Goal: Information Seeking & Learning: Learn about a topic

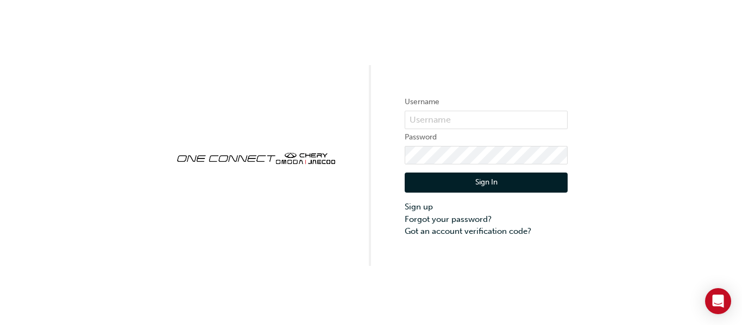
click at [506, 99] on label "Username" at bounding box center [486, 102] width 163 height 13
click at [499, 114] on input "text" at bounding box center [486, 120] width 163 height 18
type input "[EMAIL_ADDRESS][DOMAIN_NAME]"
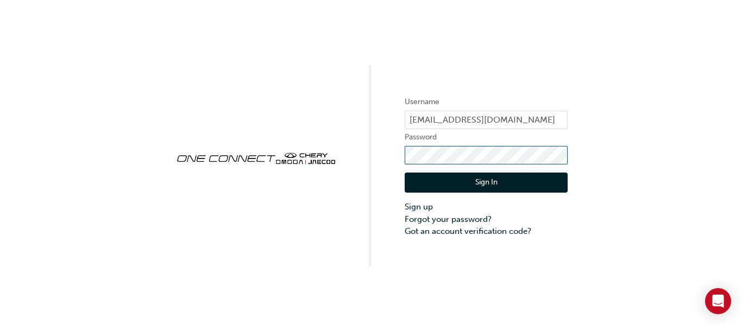
click button "Sign In" at bounding box center [486, 183] width 163 height 21
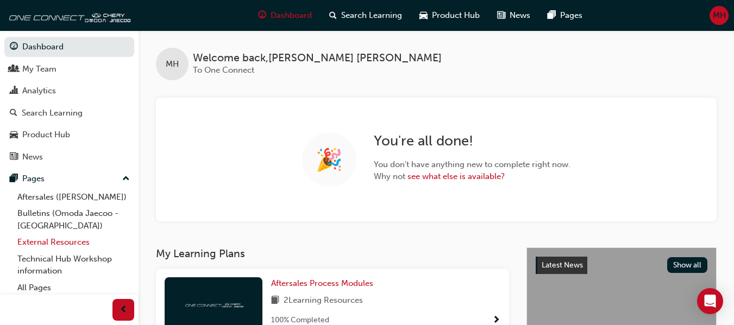
click at [46, 246] on link "External Resources" at bounding box center [73, 242] width 121 height 17
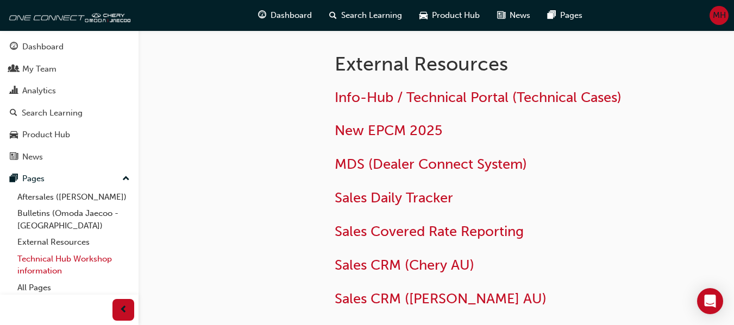
click at [31, 259] on link "Technical Hub Workshop information" at bounding box center [73, 265] width 121 height 29
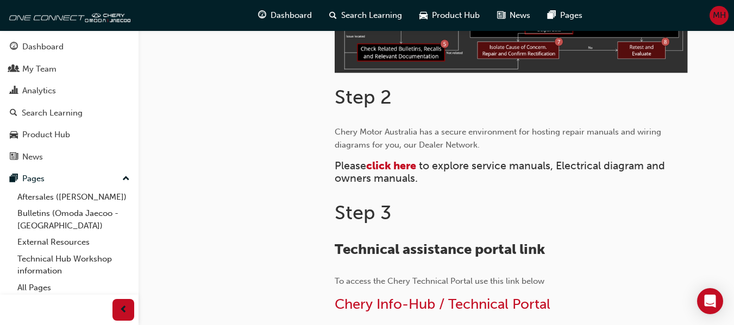
scroll to position [489, 0]
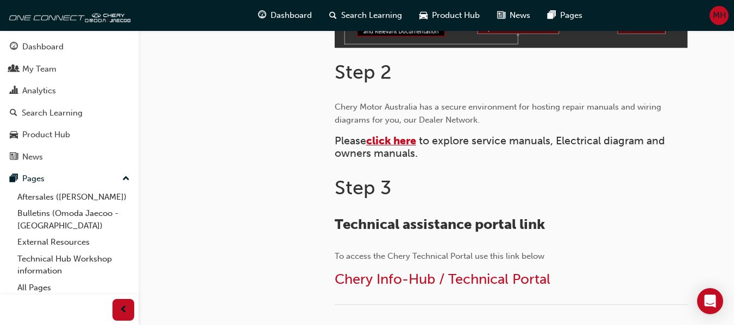
click at [383, 140] on span "click here" at bounding box center [391, 141] width 50 height 12
